Goal: Transaction & Acquisition: Purchase product/service

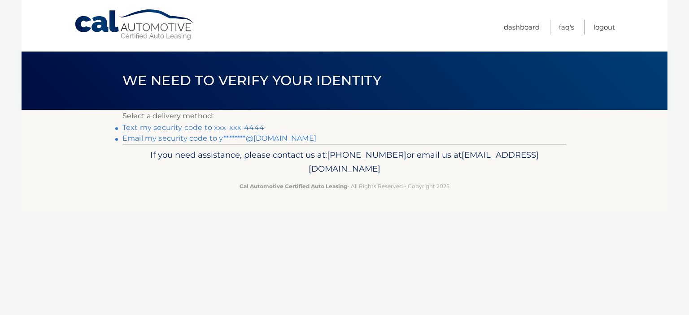
click at [199, 129] on link "Text my security code to xxx-xxx-4444" at bounding box center [193, 127] width 142 height 9
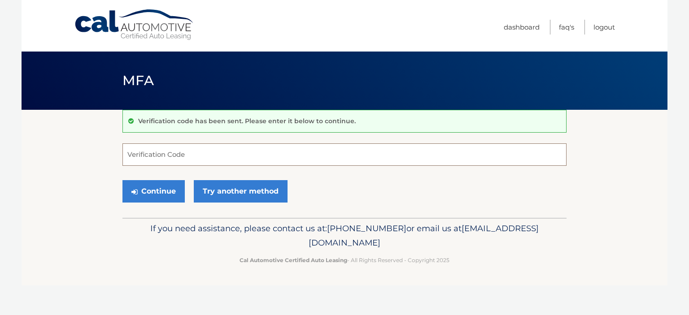
click at [197, 158] on input "Verification Code" at bounding box center [344, 154] width 444 height 22
type input "931949"
click at [172, 192] on button "Continue" at bounding box center [153, 191] width 62 height 22
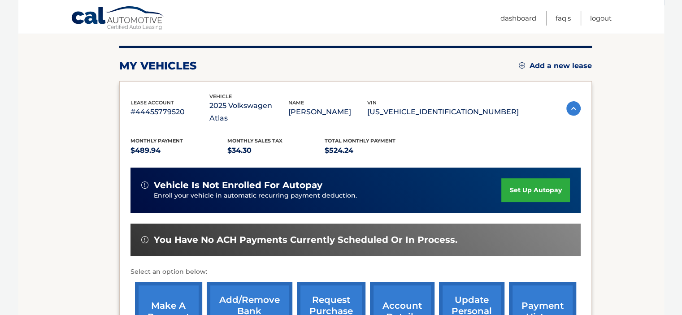
scroll to position [142, 0]
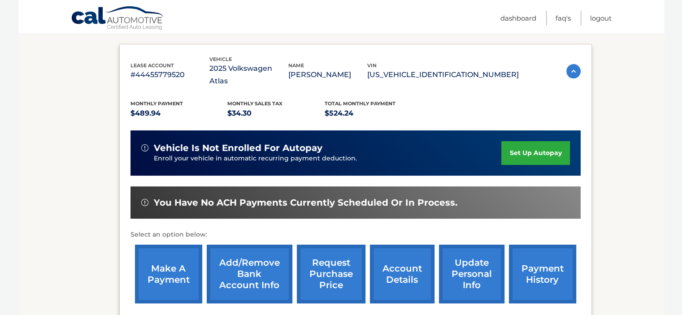
click at [139, 270] on link "make a payment" at bounding box center [168, 274] width 67 height 59
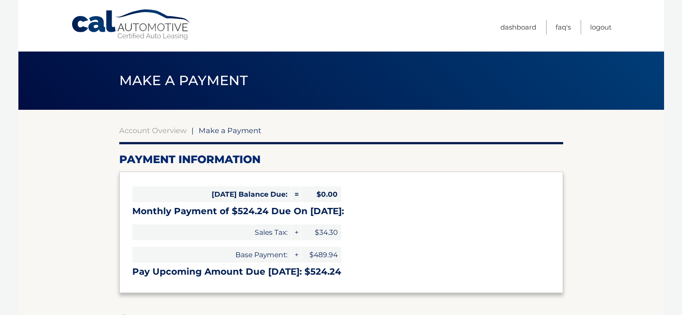
select select "Yjk0MzU2ZWMtNDM4My00MDg5LWJkMTgtNzRlYmU1ZGViN2Ri"
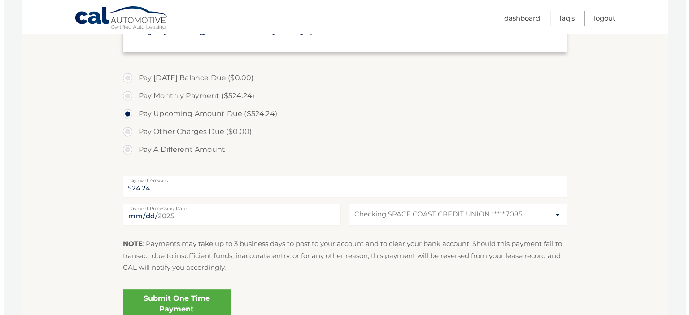
scroll to position [242, 0]
click at [169, 297] on link "Submit One Time Payment" at bounding box center [173, 303] width 108 height 29
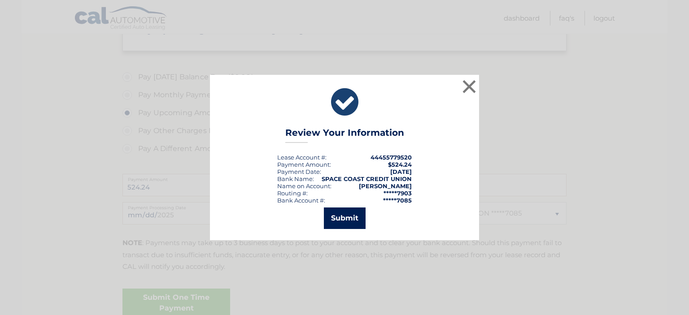
click at [356, 220] on button "Submit" at bounding box center [345, 219] width 42 height 22
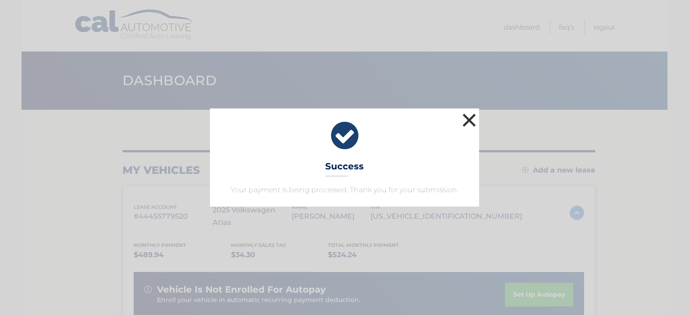
click at [467, 117] on button "×" at bounding box center [469, 120] width 18 height 18
